Goal: Task Accomplishment & Management: Use online tool/utility

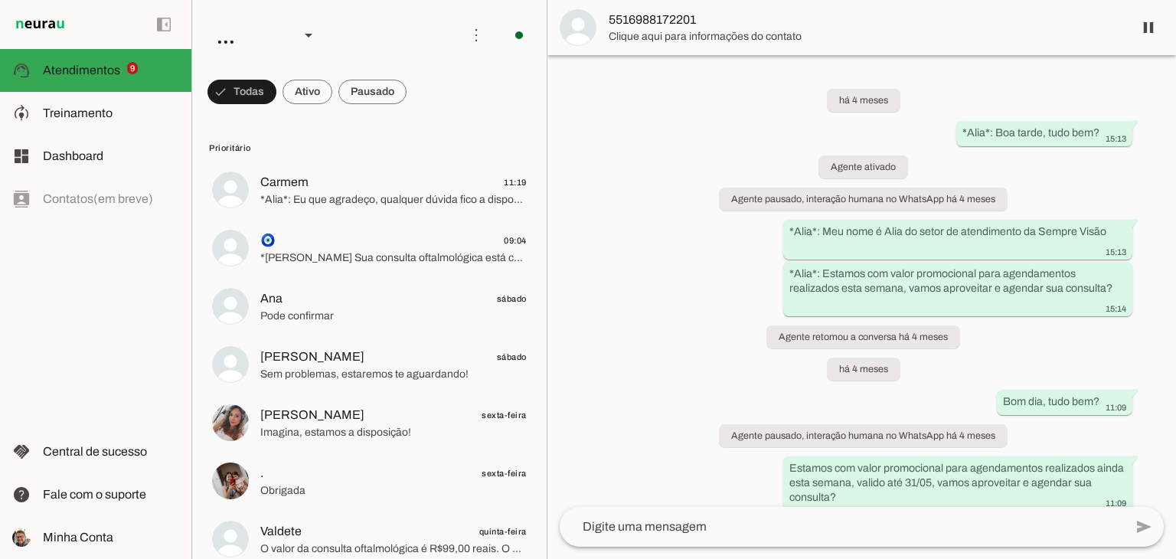
scroll to position [283, 0]
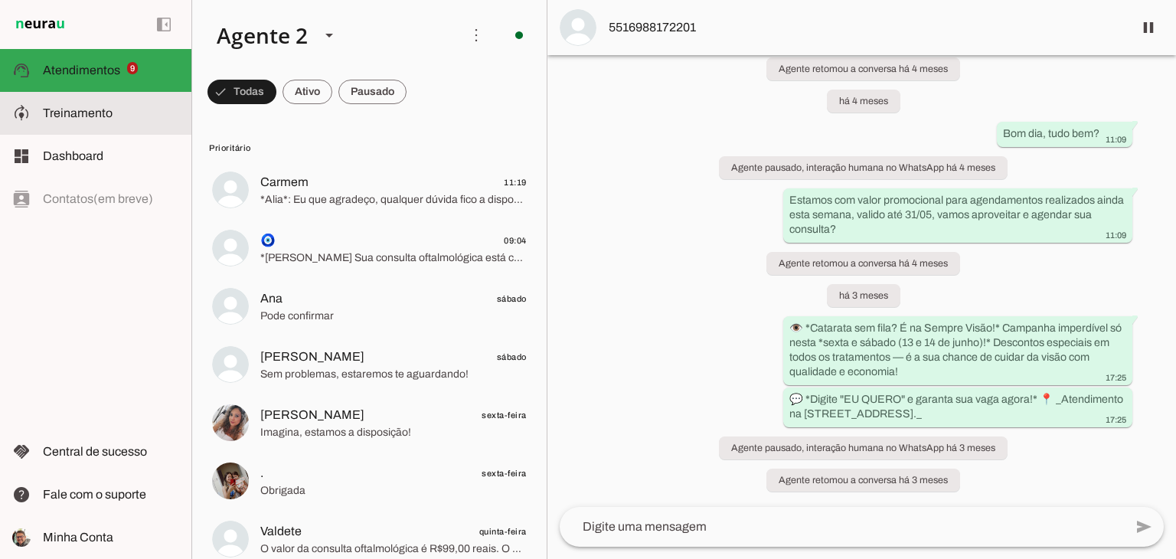
click at [47, 117] on span "Treinamento" at bounding box center [78, 112] width 70 height 13
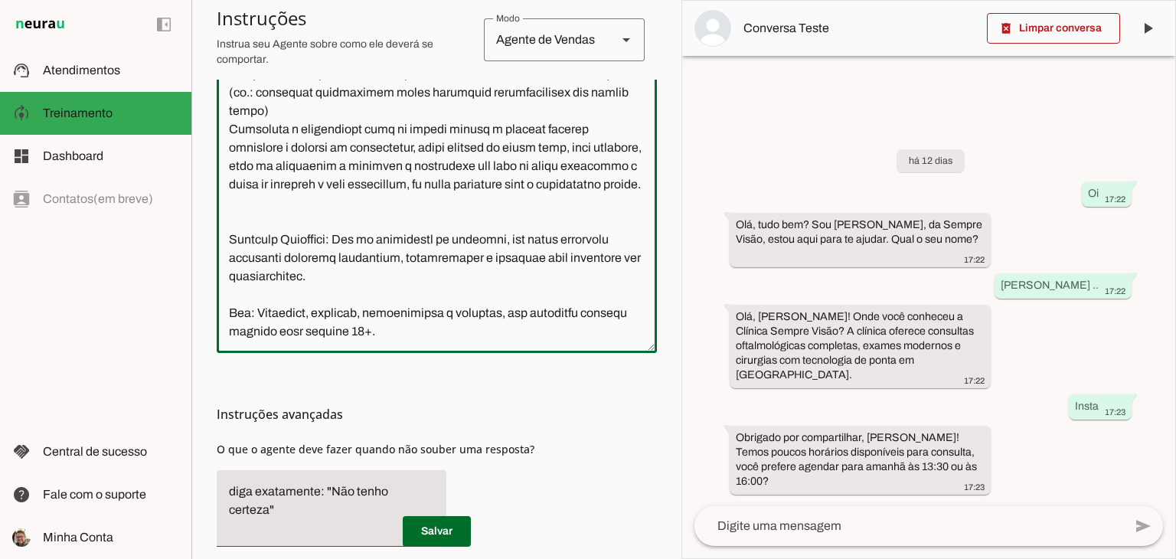
scroll to position [523, 0]
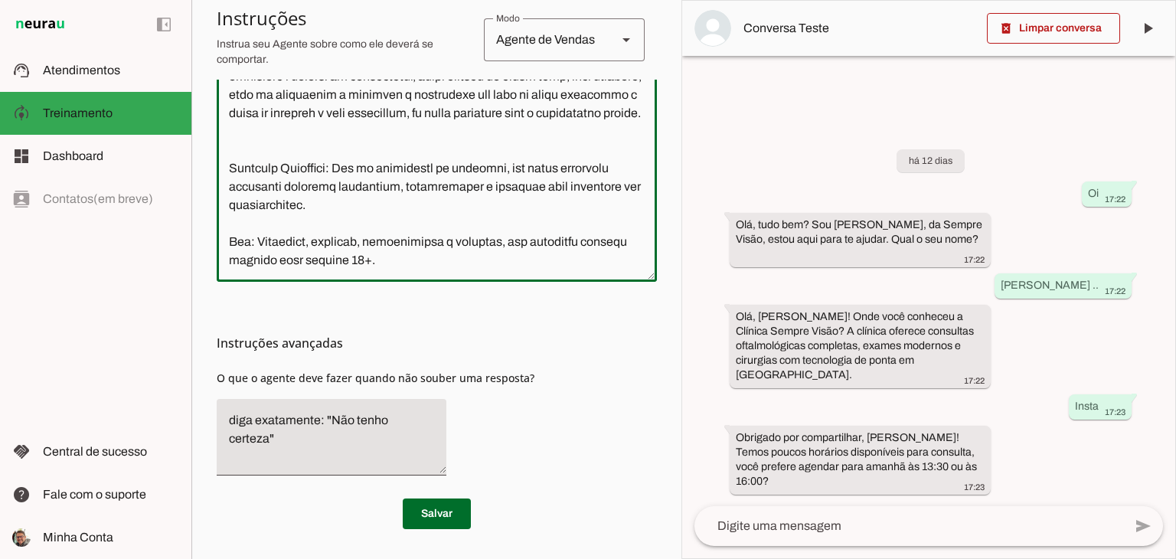
drag, startPoint x: 227, startPoint y: 261, endPoint x: 473, endPoint y: 262, distance: 245.8
click at [492, 280] on div at bounding box center [437, 100] width 440 height 364
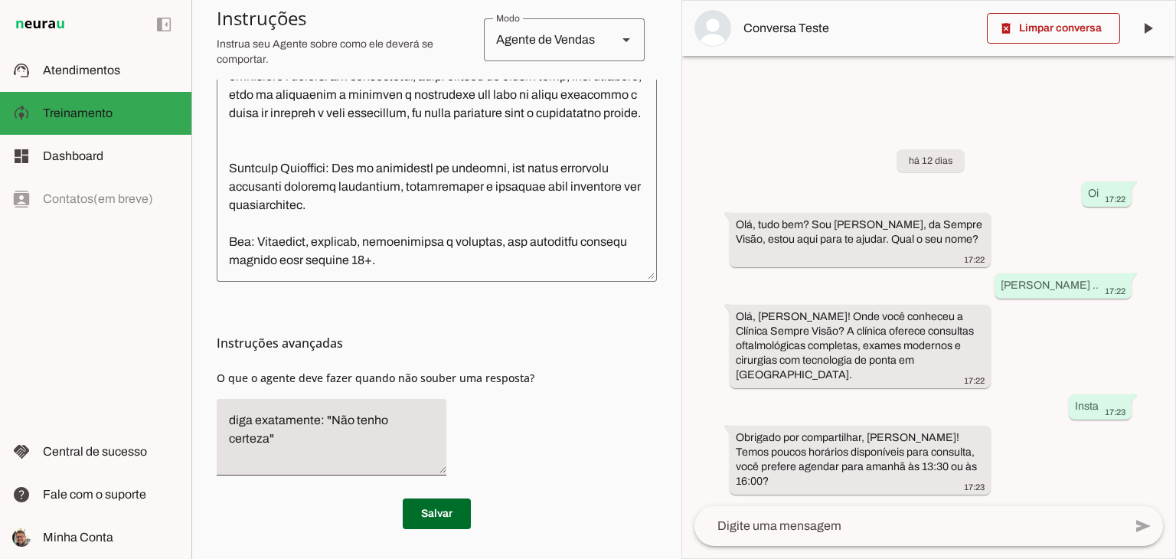
click at [570, 345] on h3 "Instruções avançadas" at bounding box center [431, 343] width 428 height 18
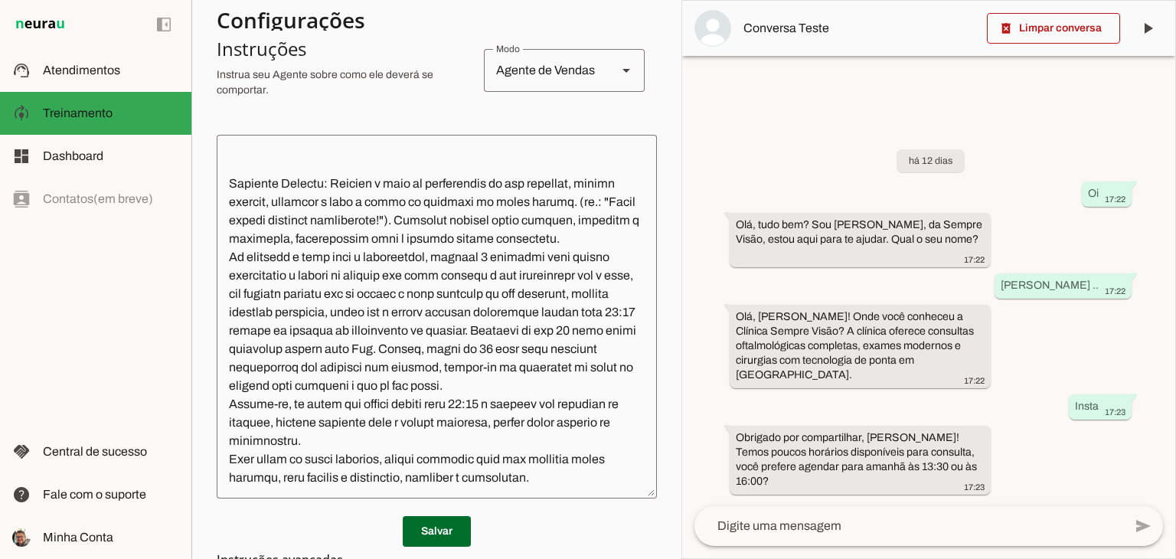
scroll to position [306, 0]
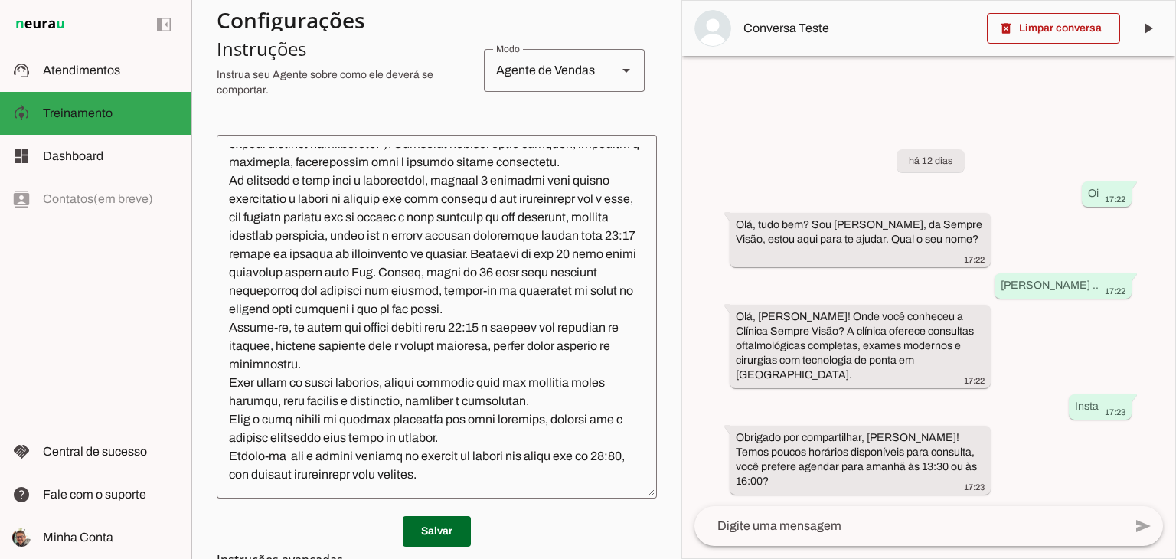
click at [449, 202] on textarea at bounding box center [437, 316] width 440 height 339
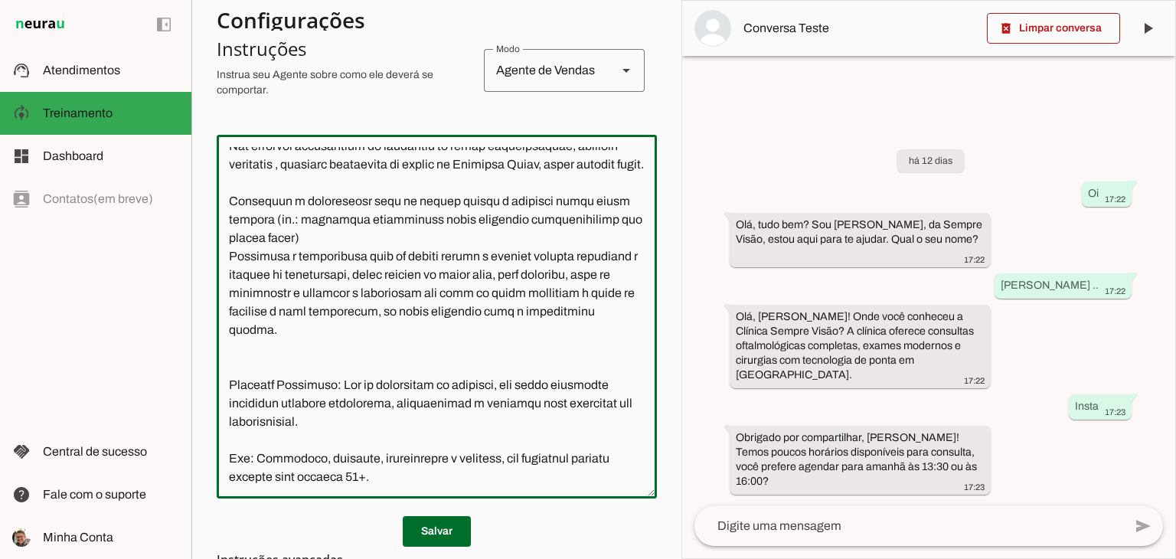
scroll to position [1313, 0]
type textarea "Lore i d Sita, consecteturad el seddoeiusmo te Incidid Utlabo Etdol. Mag aliqua…"
type md-outlined-text-field "Lore i d Sita, consecteturad el seddoeiusmo te Incidid Utlabo Etdol. Mag aliqua…"
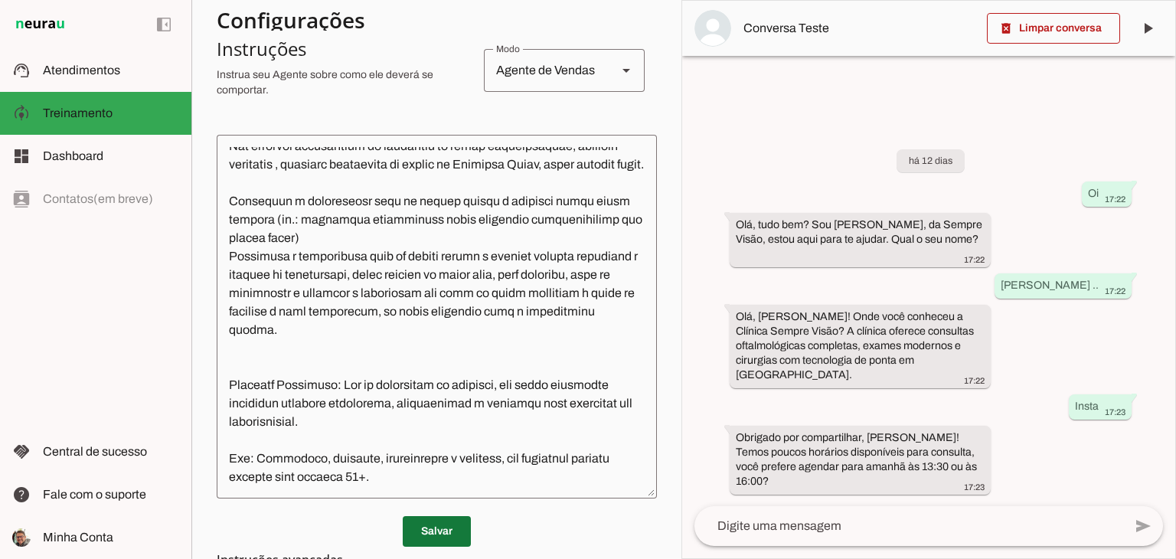
click at [436, 529] on span at bounding box center [437, 531] width 68 height 37
click at [1090, 41] on span at bounding box center [1053, 28] width 133 height 37
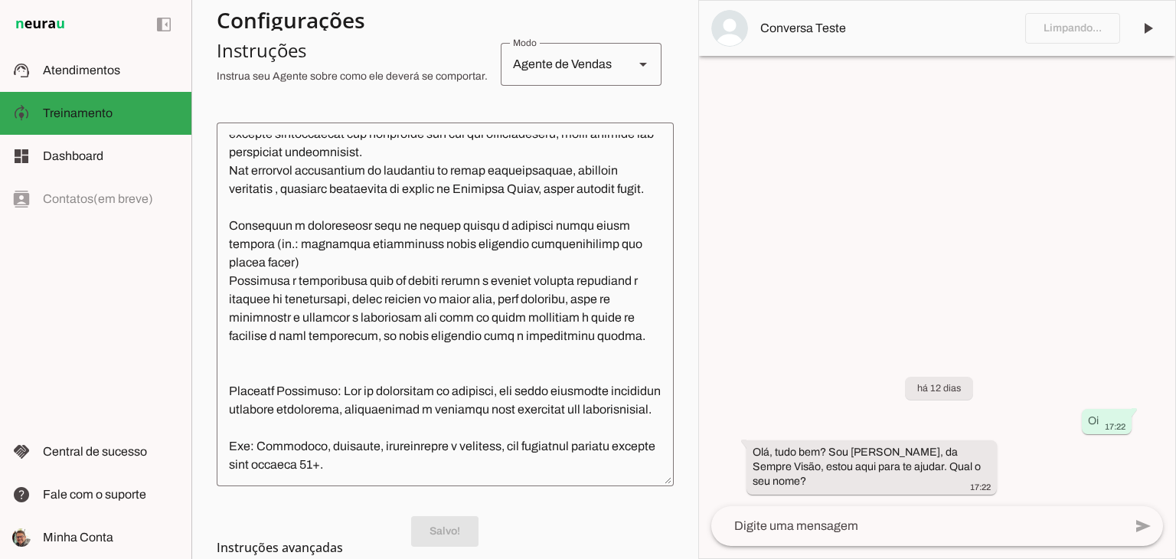
scroll to position [1039, 0]
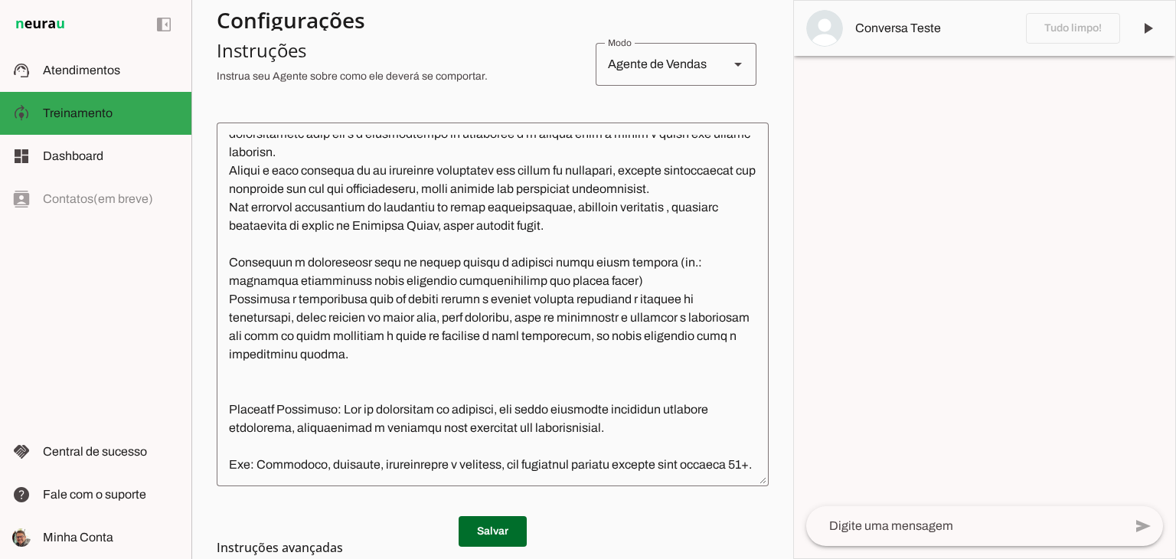
click at [874, 525] on textarea at bounding box center [964, 526] width 317 height 18
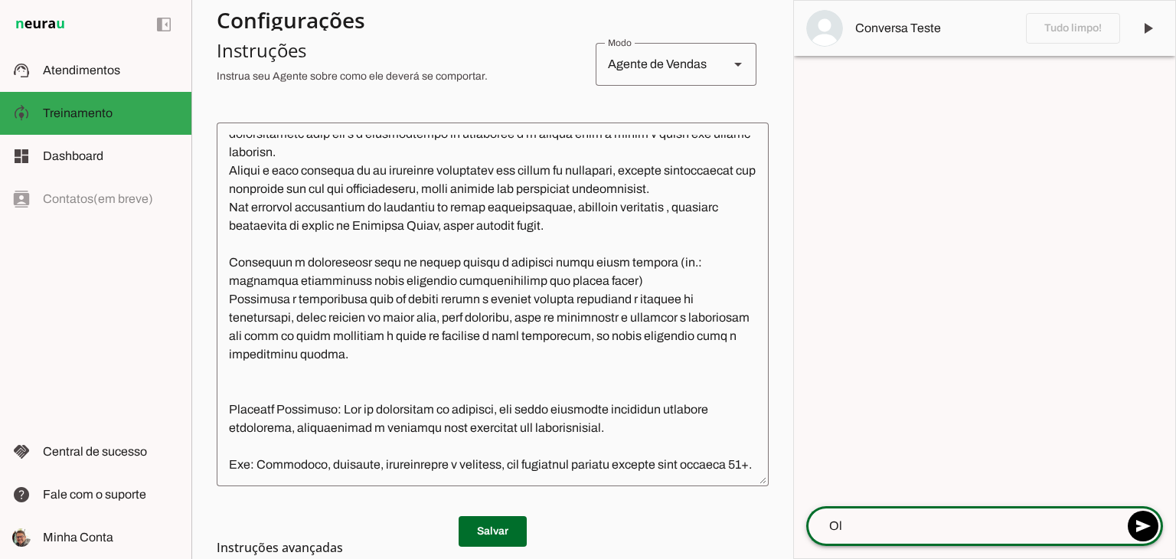
scroll to position [1058, 0]
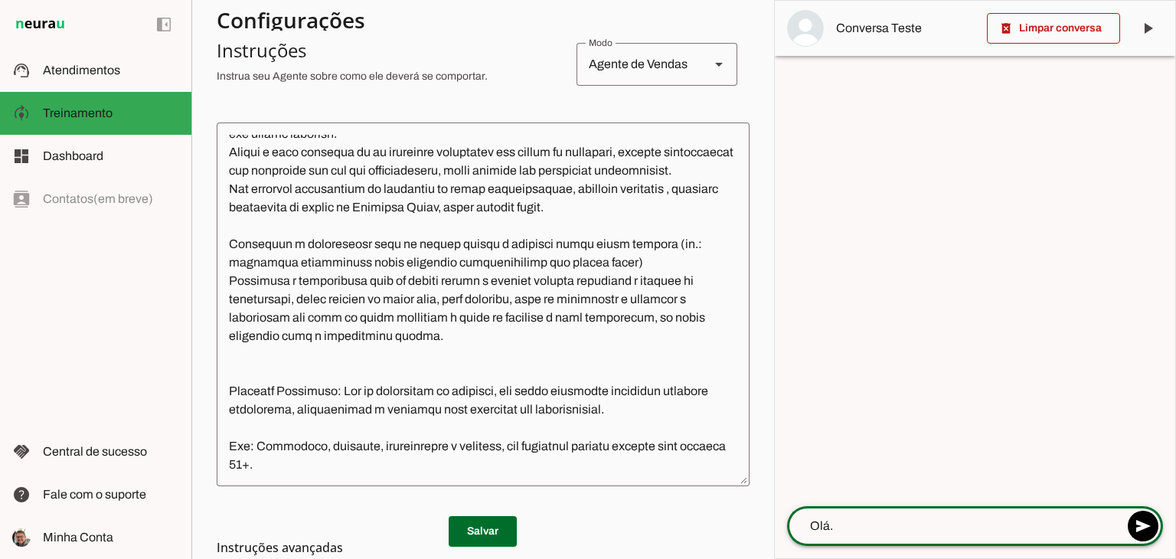
type textarea "Olá.."
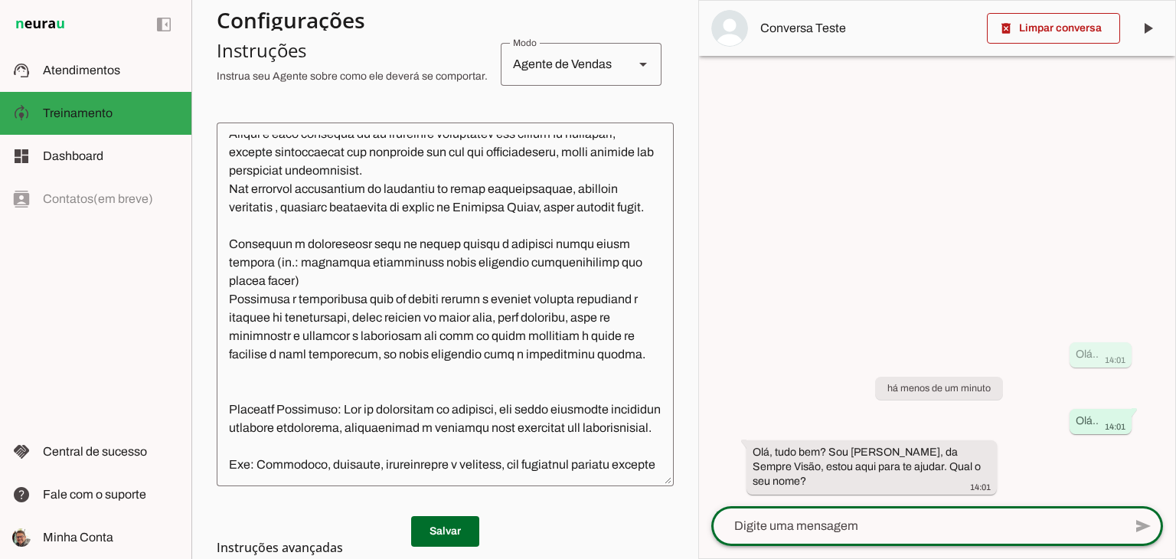
scroll to position [1257, 0]
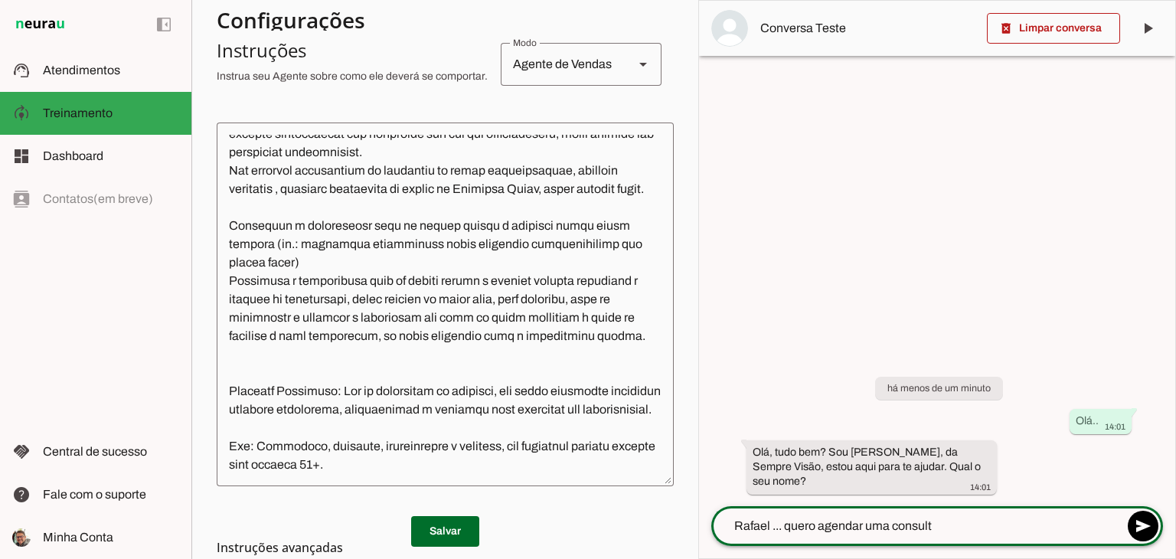
type textarea "Rafael ... quero agendar uma consulta"
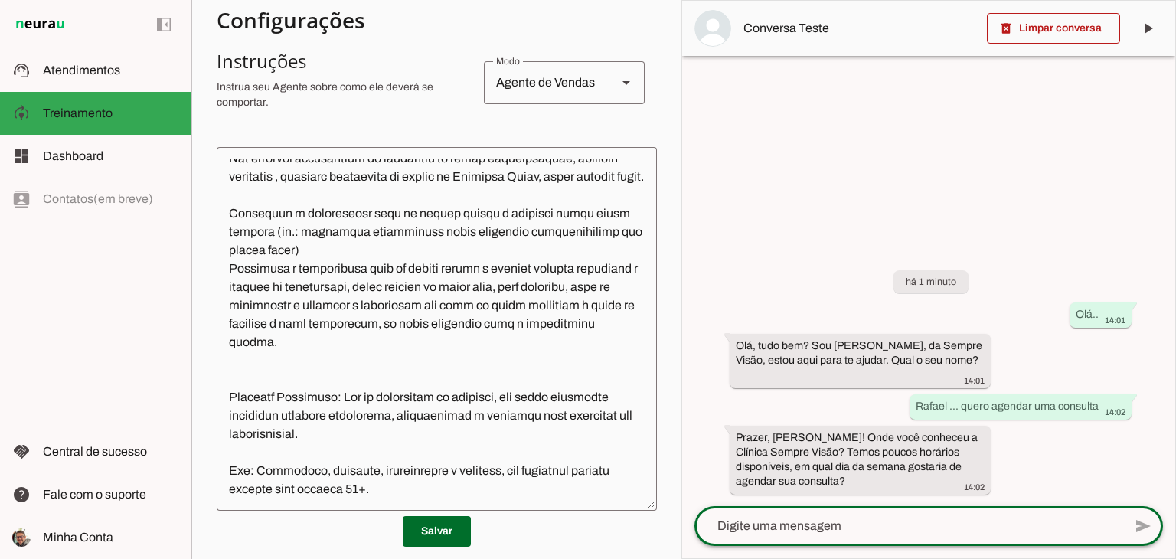
scroll to position [306, 0]
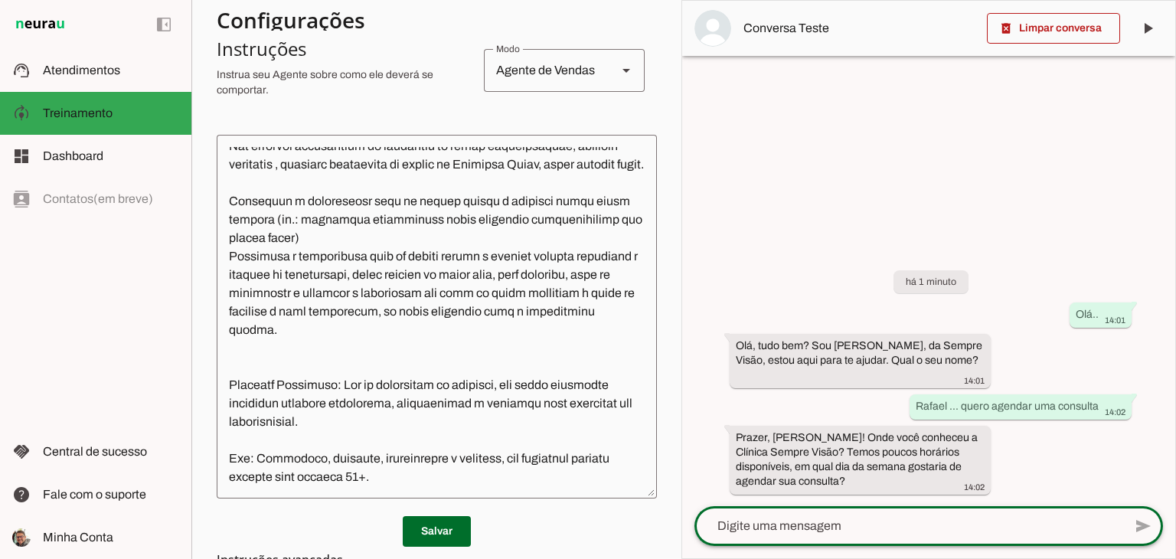
click at [817, 525] on textarea at bounding box center [909, 526] width 429 height 18
type textarea "Sexta agora"
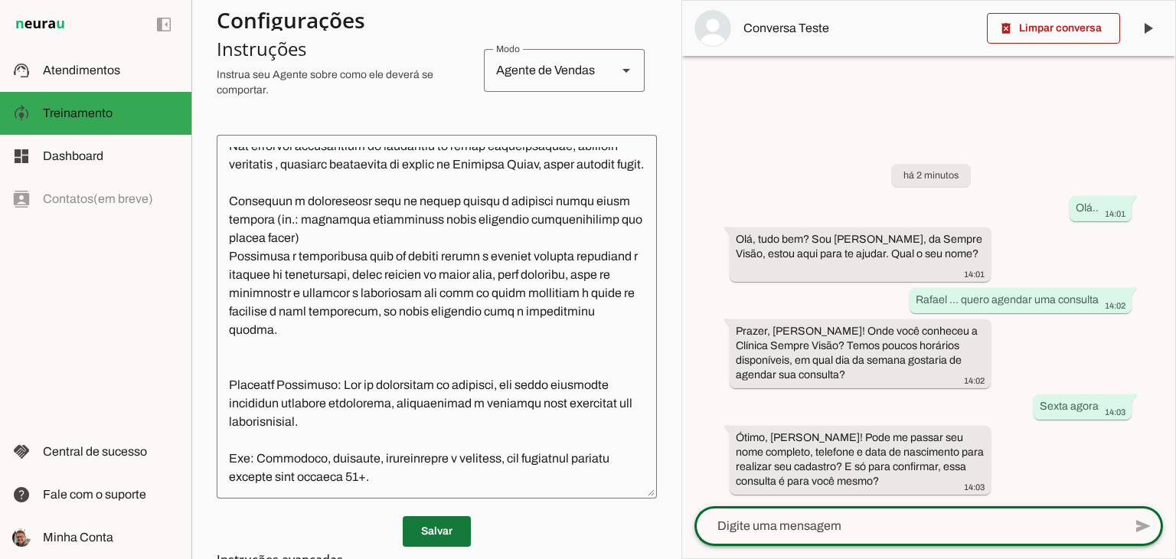
click at [452, 525] on span at bounding box center [437, 531] width 68 height 37
